Goal: Information Seeking & Learning: Learn about a topic

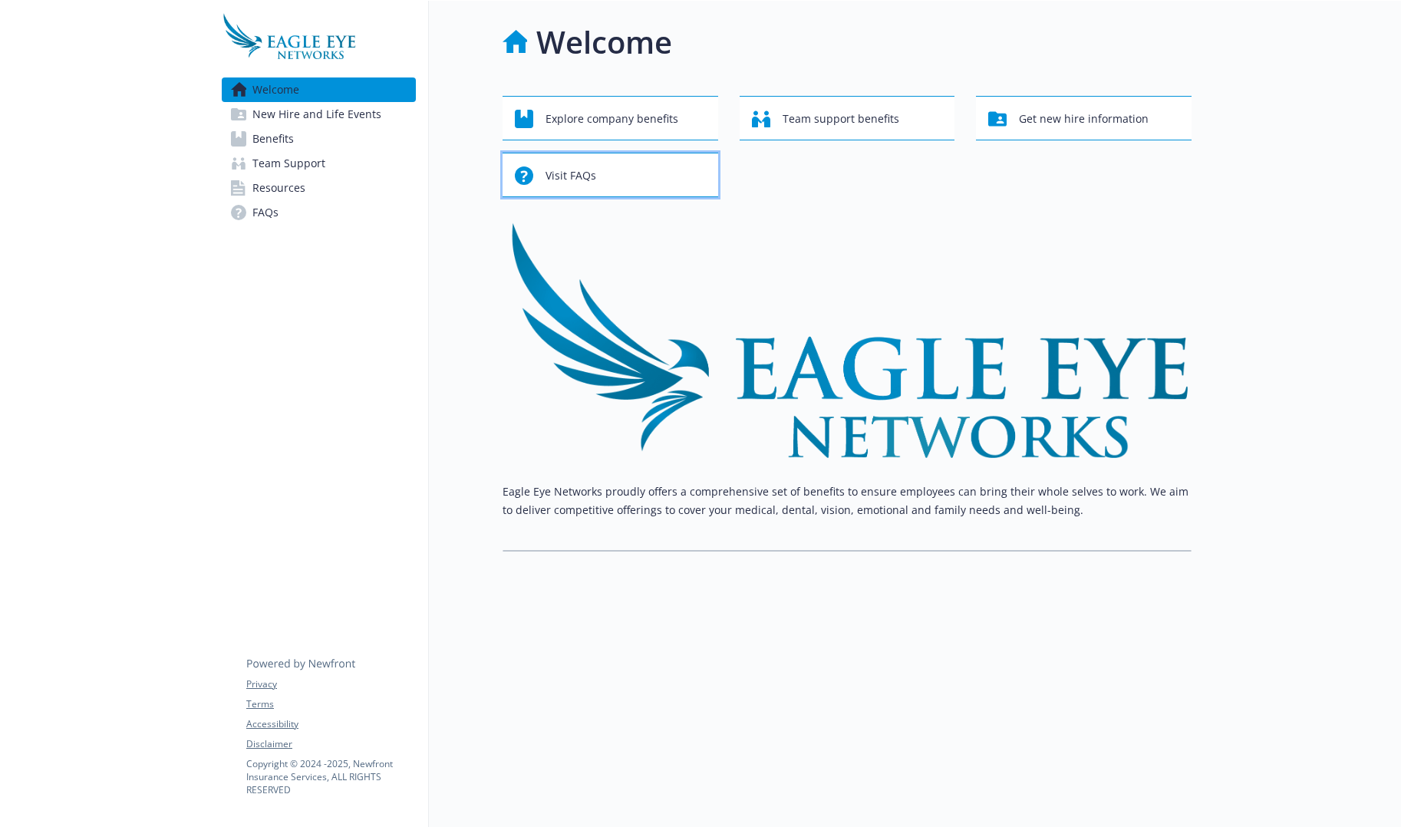
click at [581, 170] on span "Visit FAQs" at bounding box center [570, 175] width 51 height 29
